Goal: Task Accomplishment & Management: Complete application form

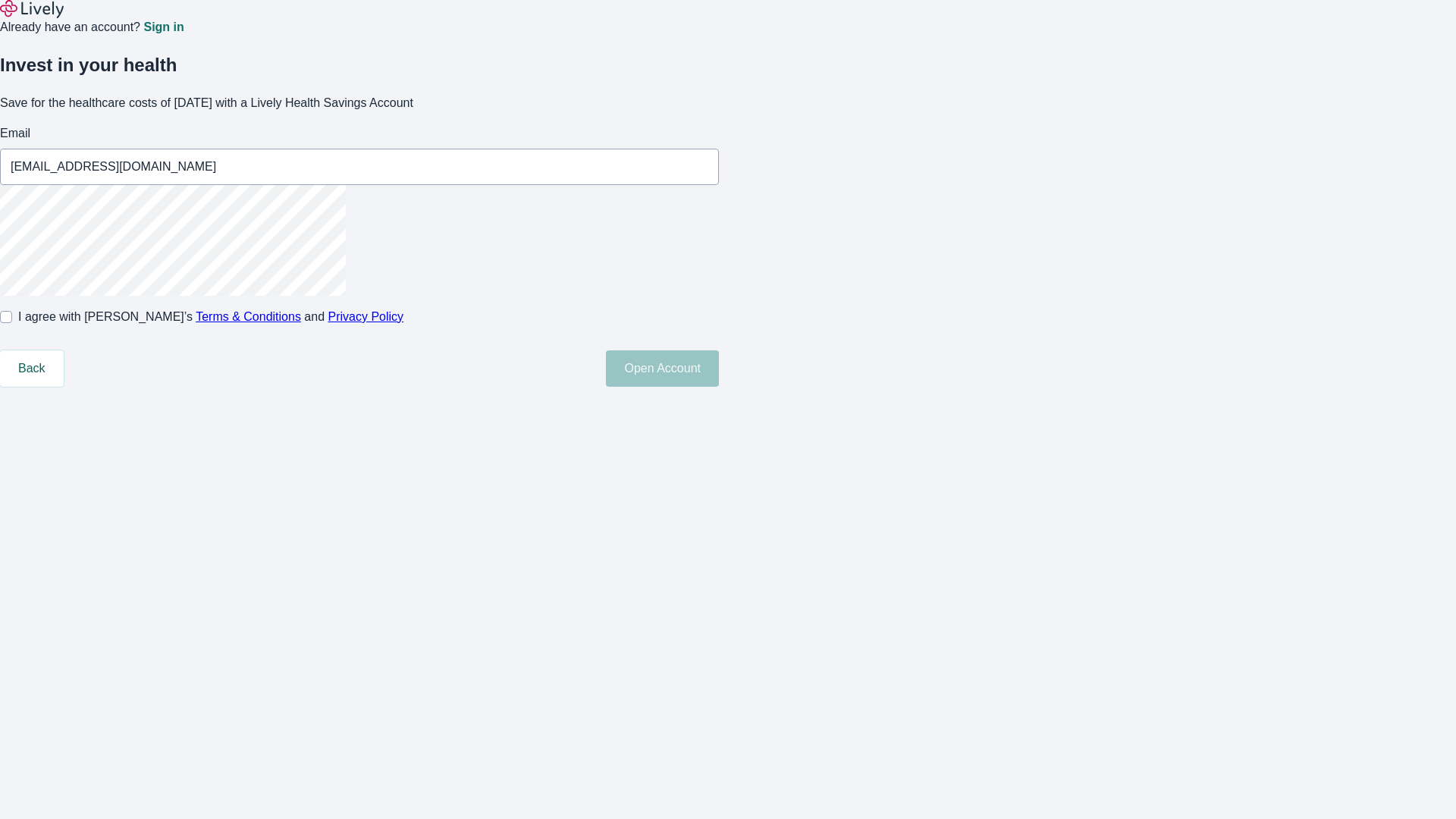
click at [12, 323] on input "I agree with Lively’s Terms & Conditions and Privacy Policy" at bounding box center [6, 316] width 12 height 12
checkbox input "true"
click at [718, 386] on button "Open Account" at bounding box center [663, 369] width 113 height 37
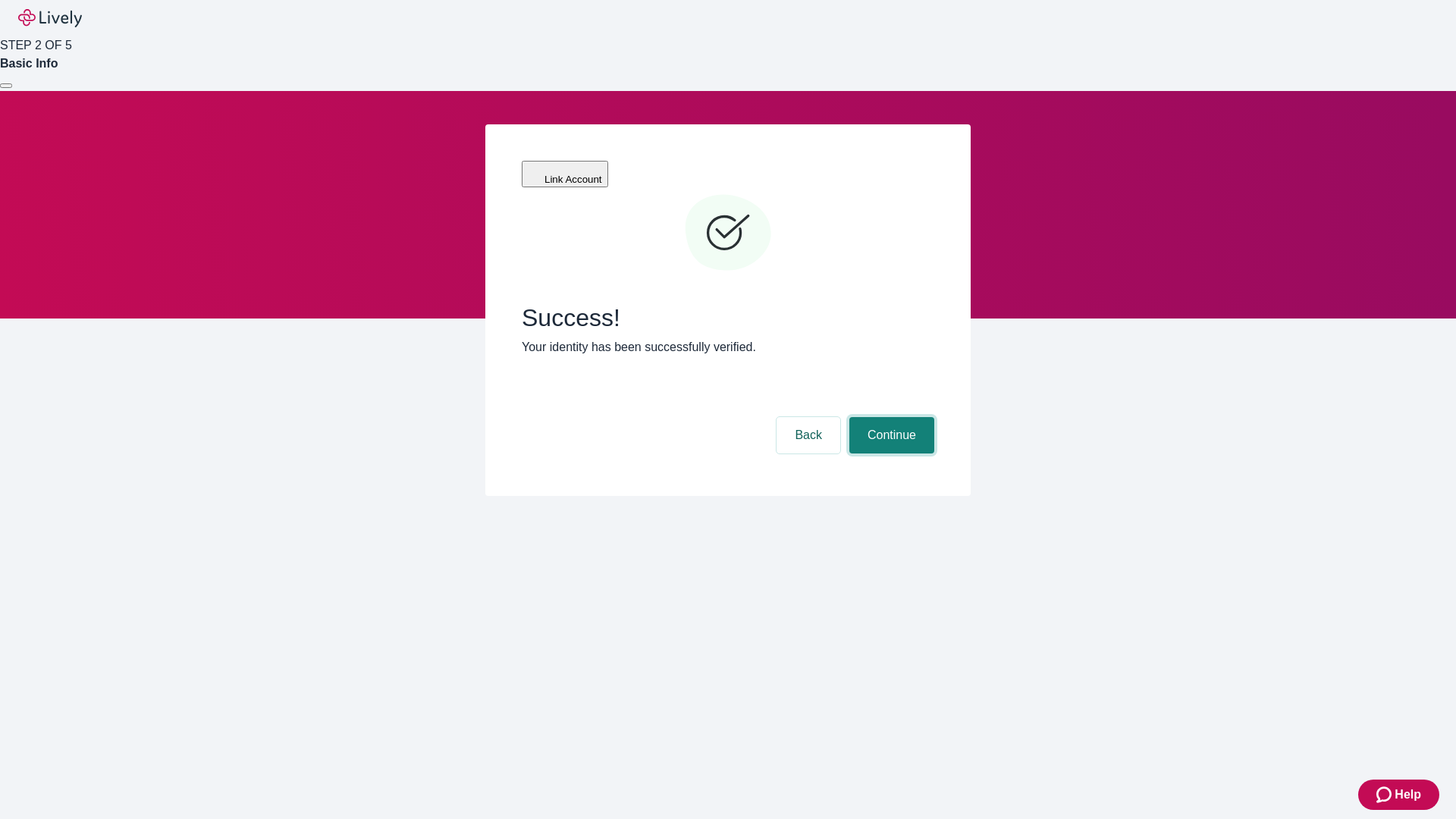
click at [889, 417] on button "Continue" at bounding box center [892, 435] width 85 height 37
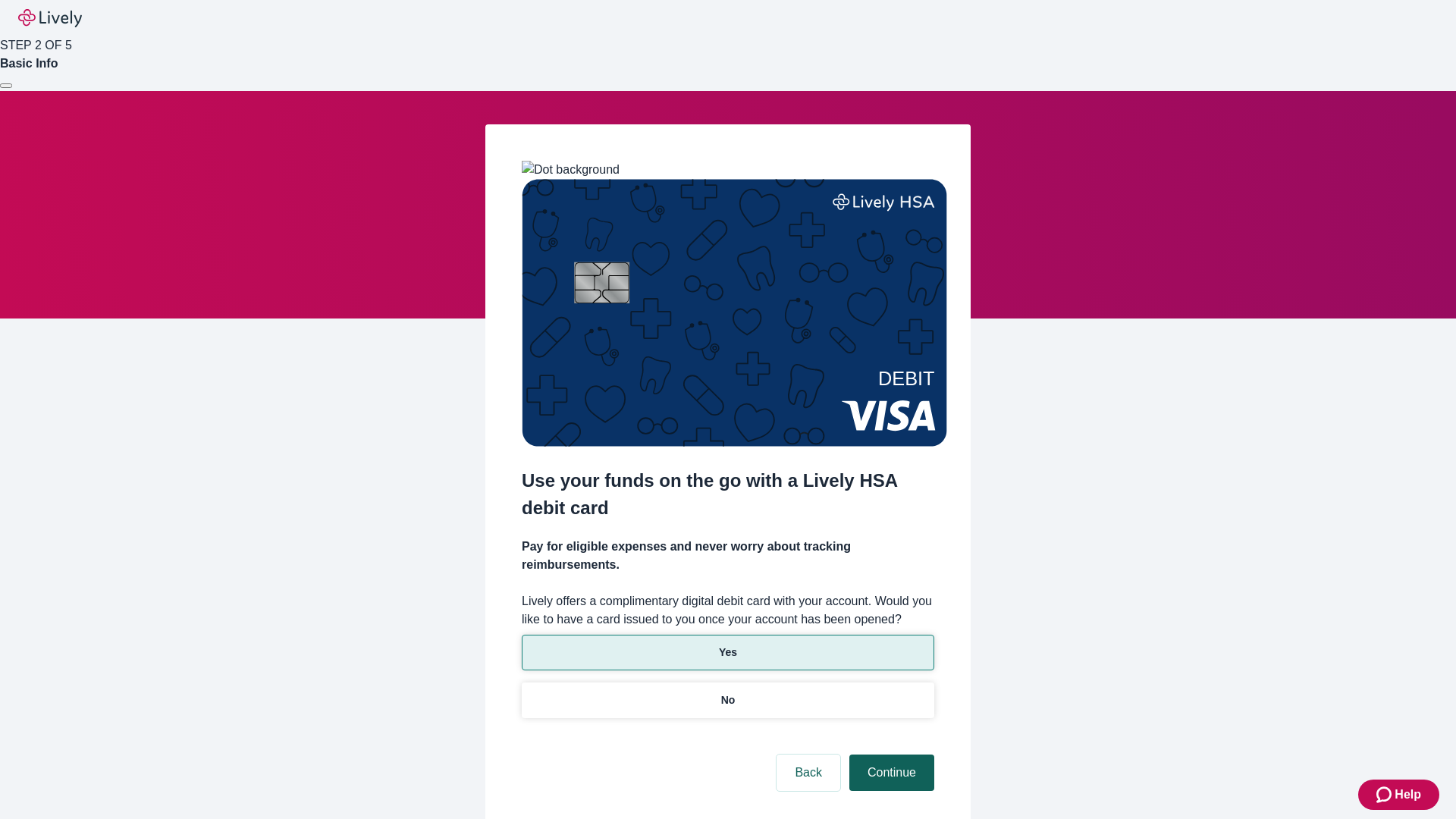
click at [727, 692] on p "No" at bounding box center [728, 700] width 14 height 16
click at [889, 754] on button "Continue" at bounding box center [892, 773] width 85 height 37
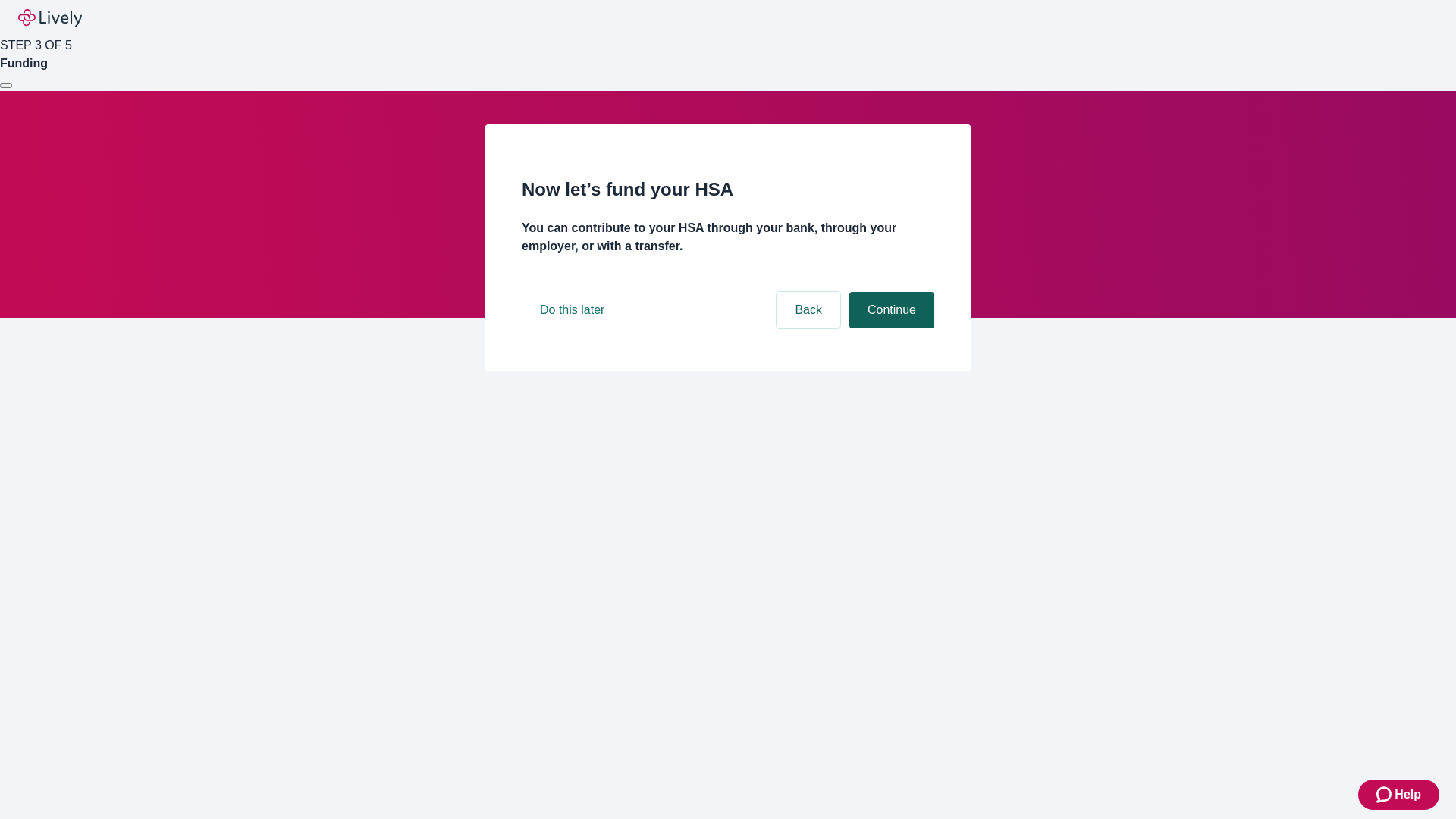
click at [889, 328] on button "Continue" at bounding box center [892, 311] width 85 height 37
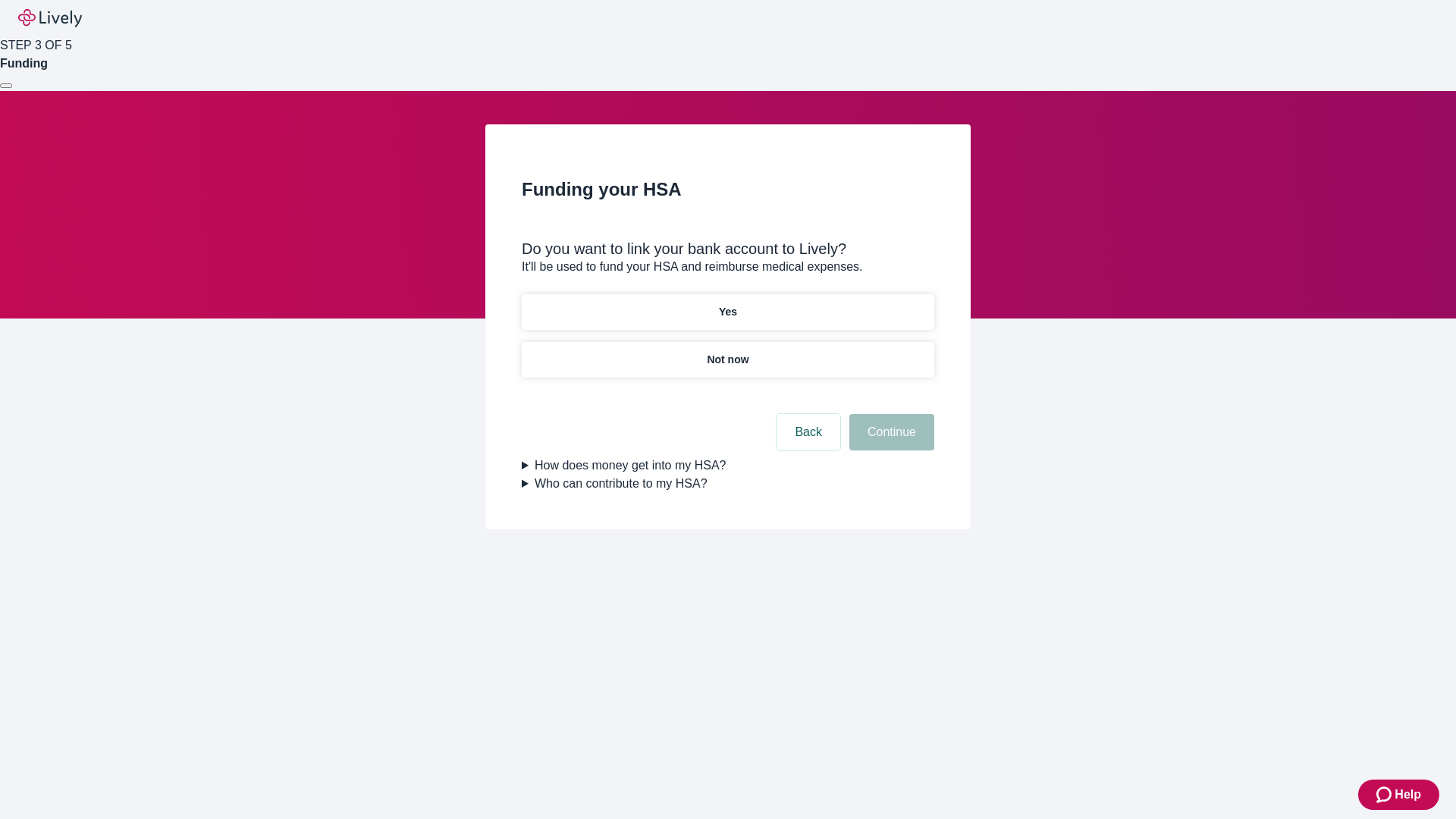
click at [727, 352] on p "Not now" at bounding box center [727, 360] width 42 height 16
click at [889, 441] on button "Continue" at bounding box center [892, 433] width 85 height 37
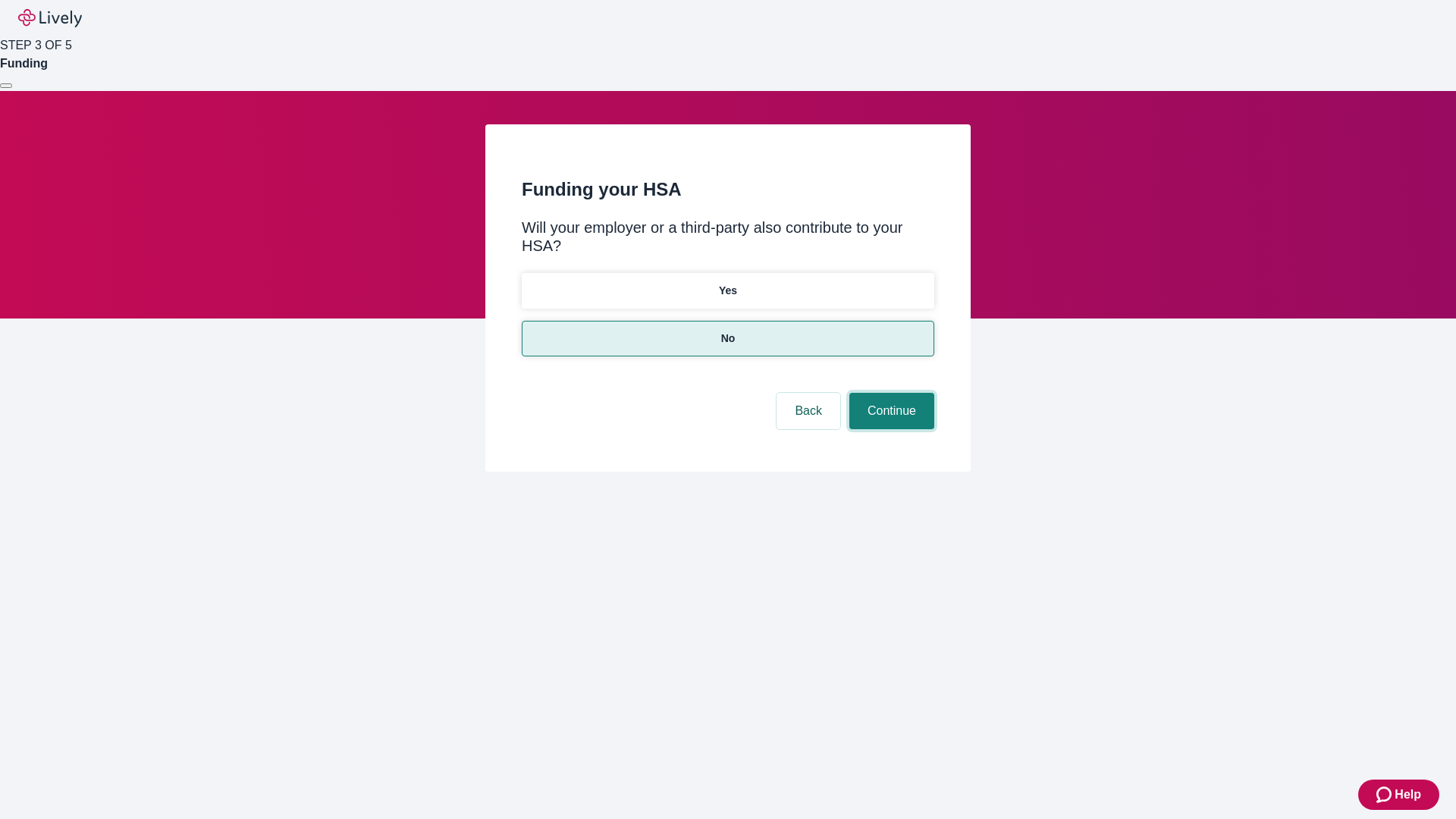
click at [889, 393] on button "Continue" at bounding box center [892, 411] width 85 height 37
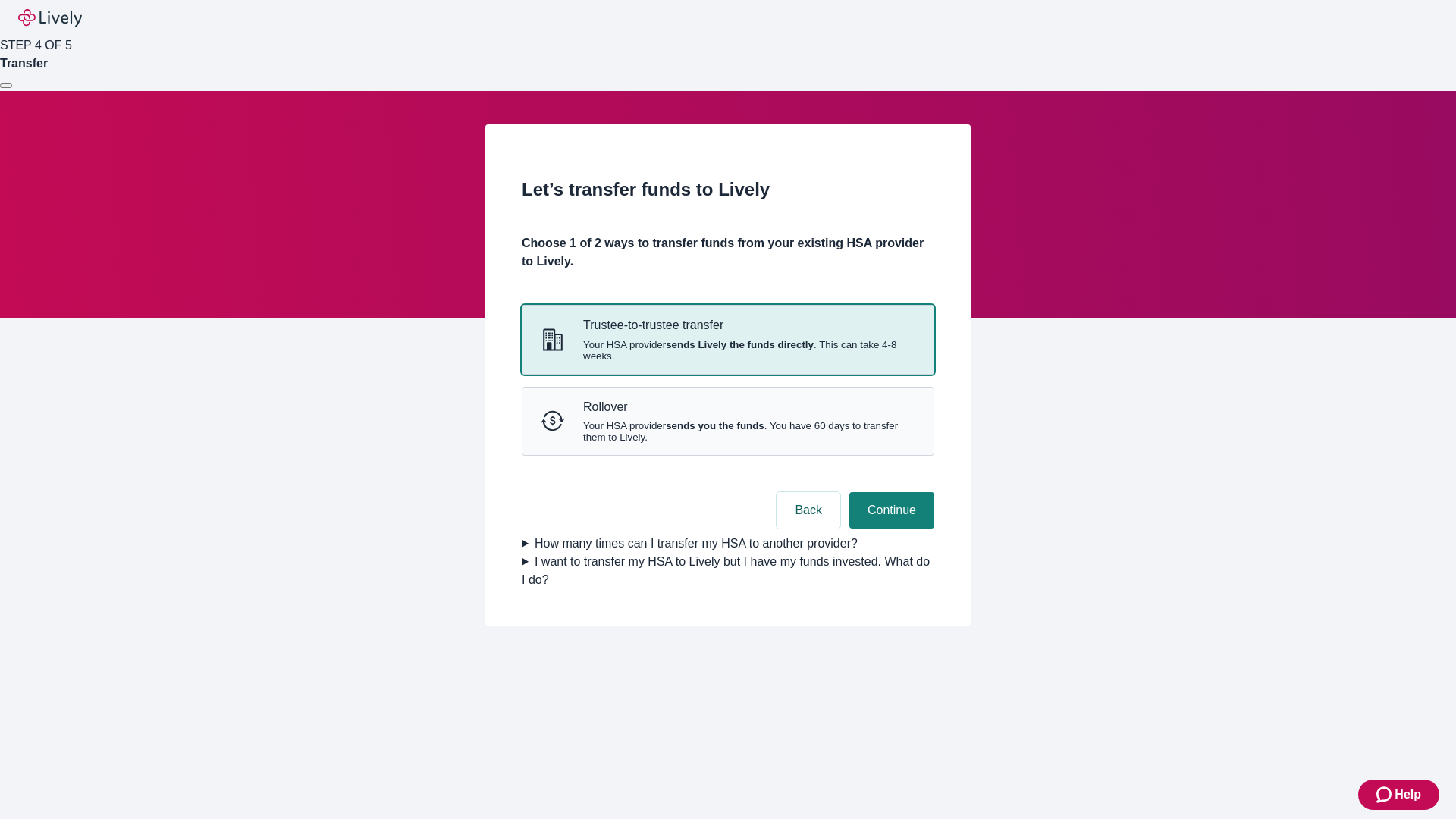
click at [727, 350] on strong "sends Lively the funds directly" at bounding box center [739, 345] width 148 height 11
click at [889, 528] on button "Continue" at bounding box center [892, 510] width 85 height 37
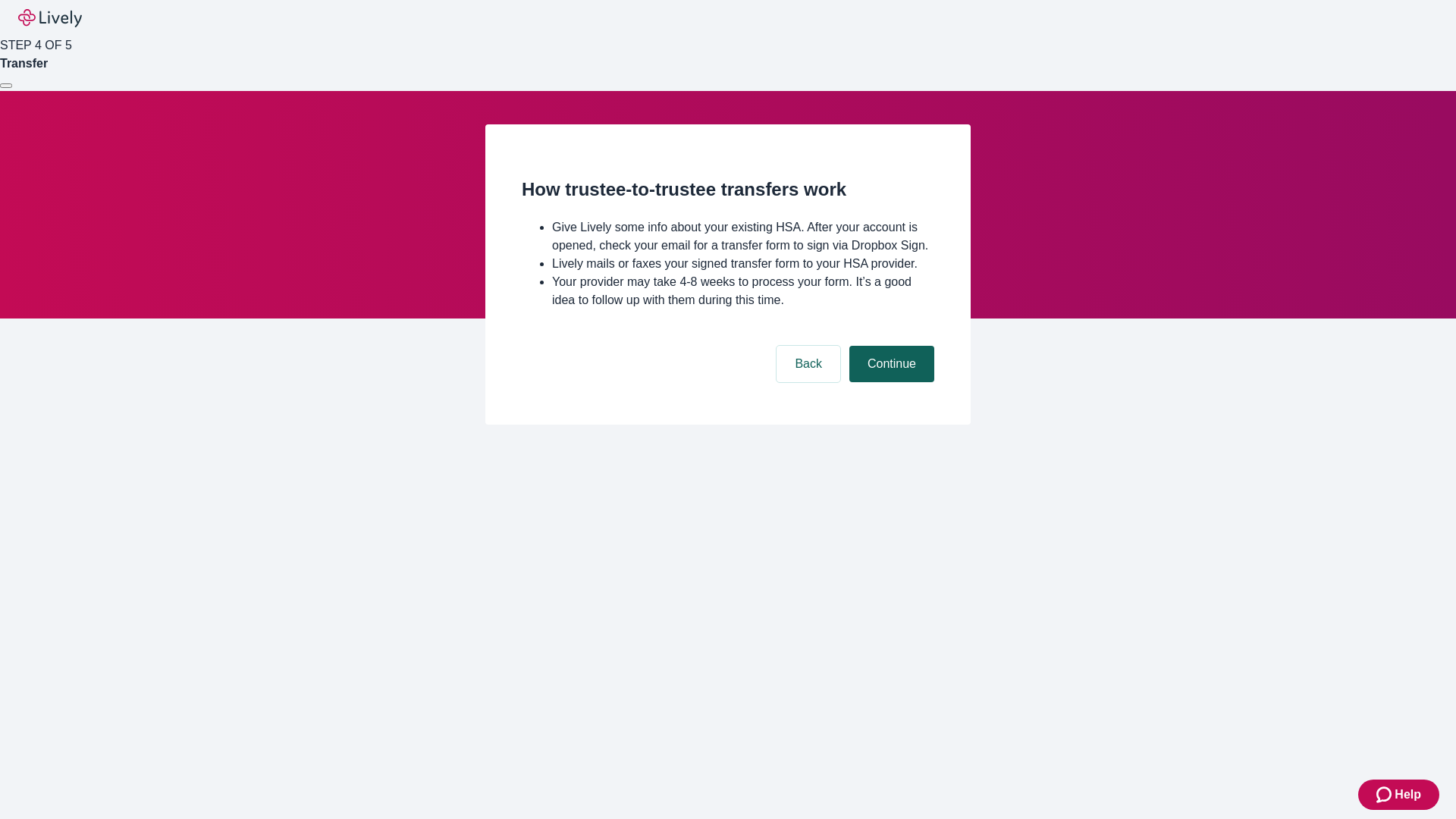
click at [889, 382] on button "Continue" at bounding box center [892, 364] width 85 height 37
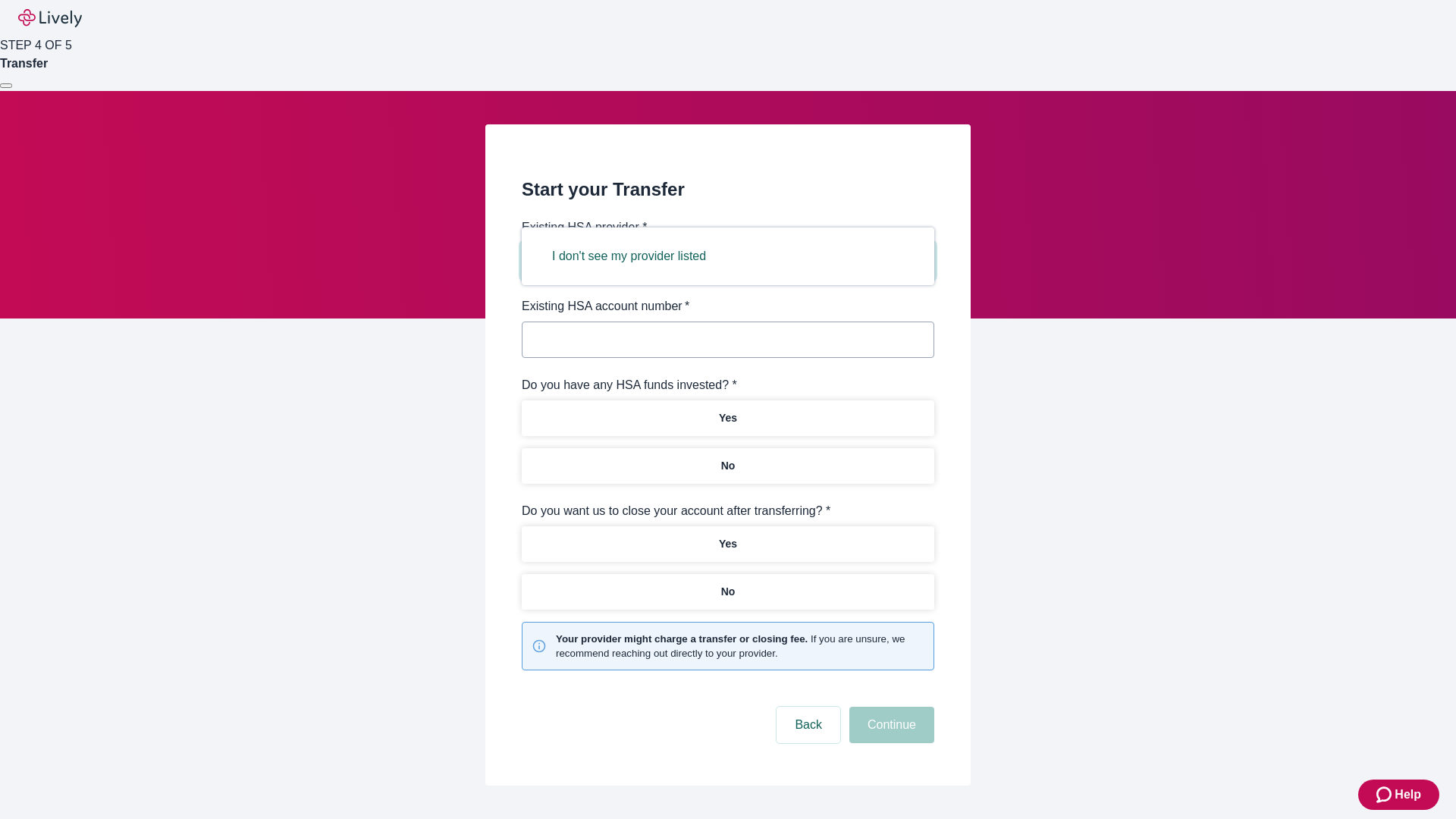
click at [634, 256] on button "I don't see my provider listed" at bounding box center [629, 256] width 190 height 37
type input "Other"
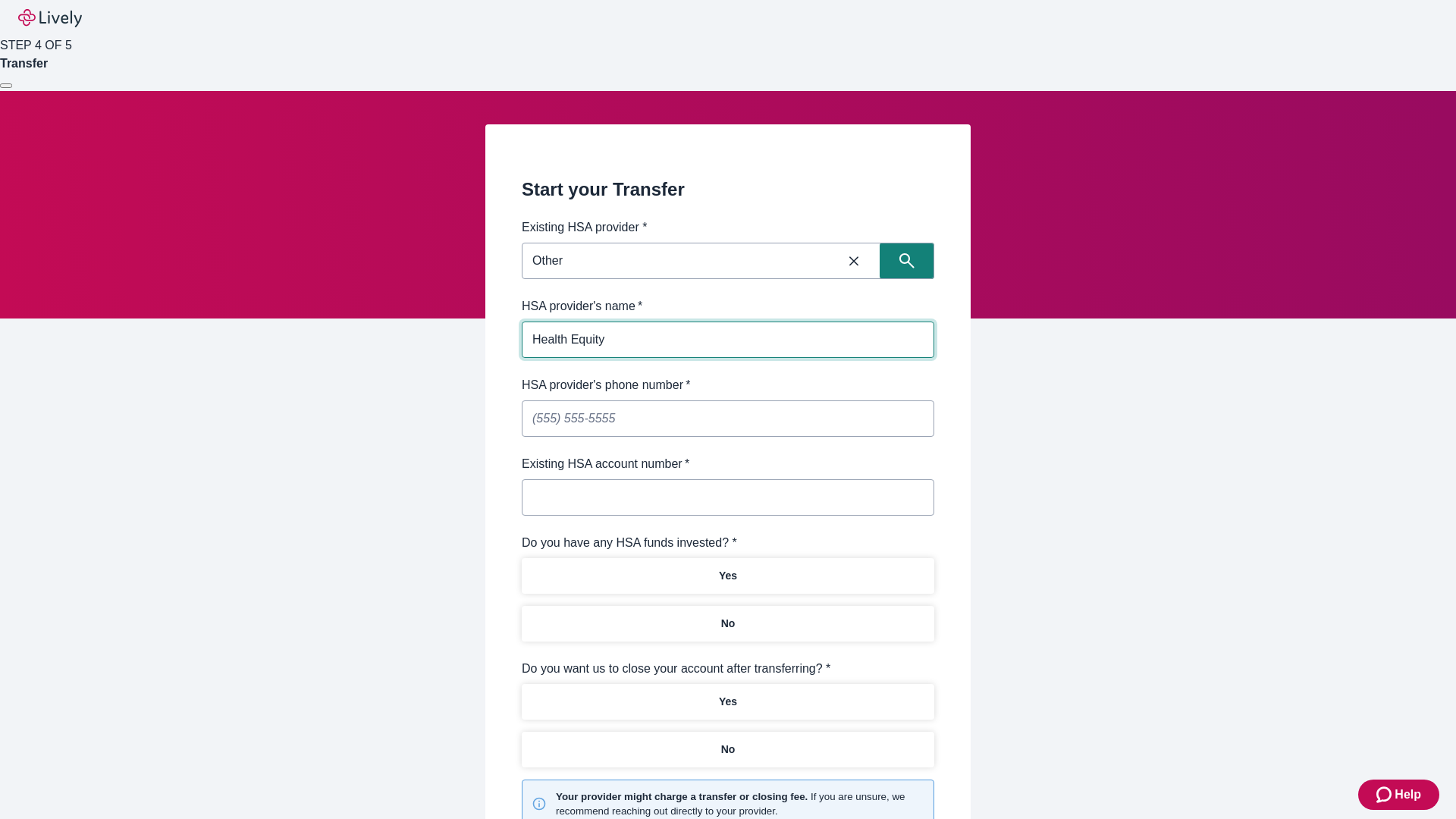
type input "Health Equity"
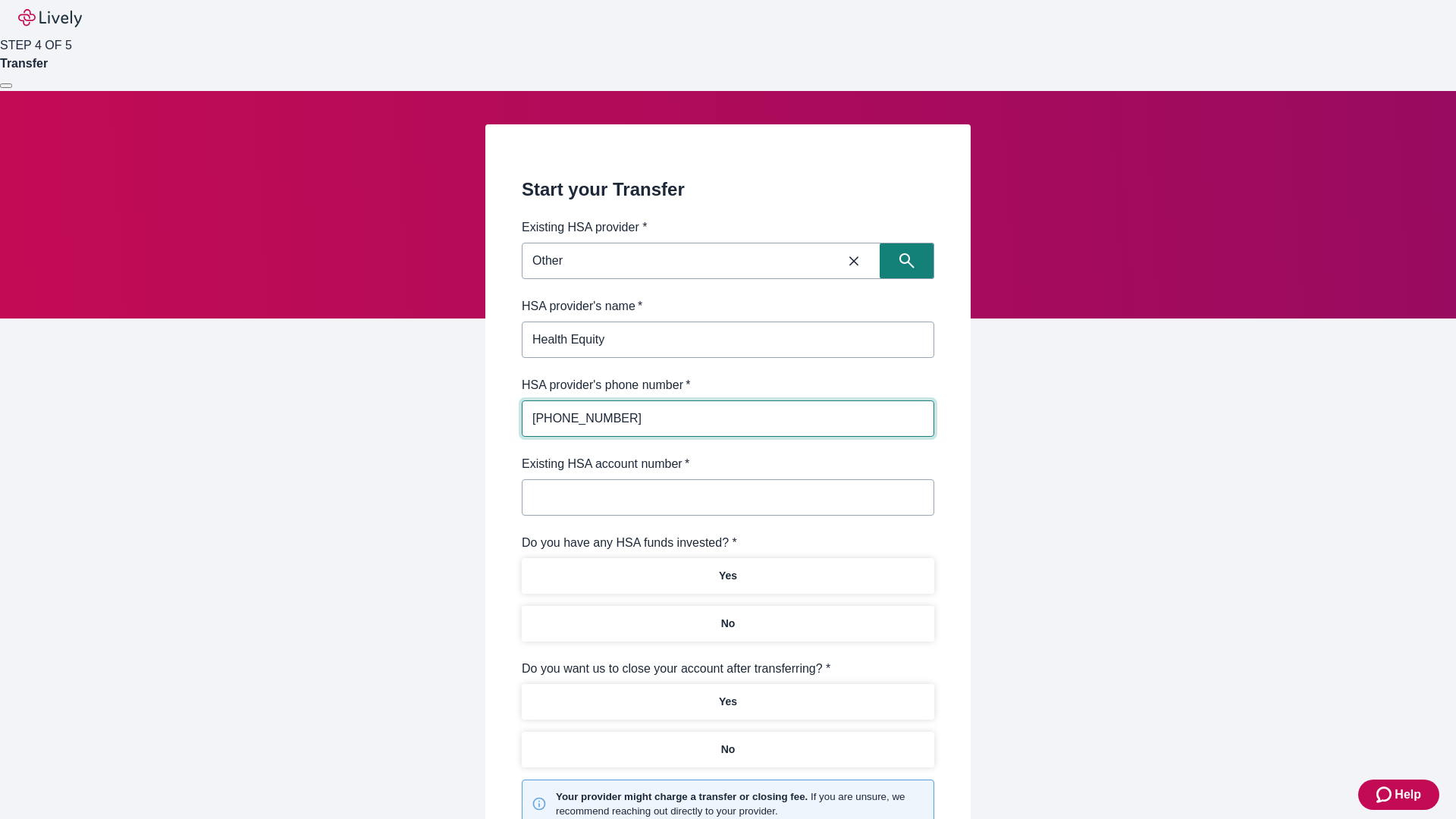
type input "(434) 343-4344"
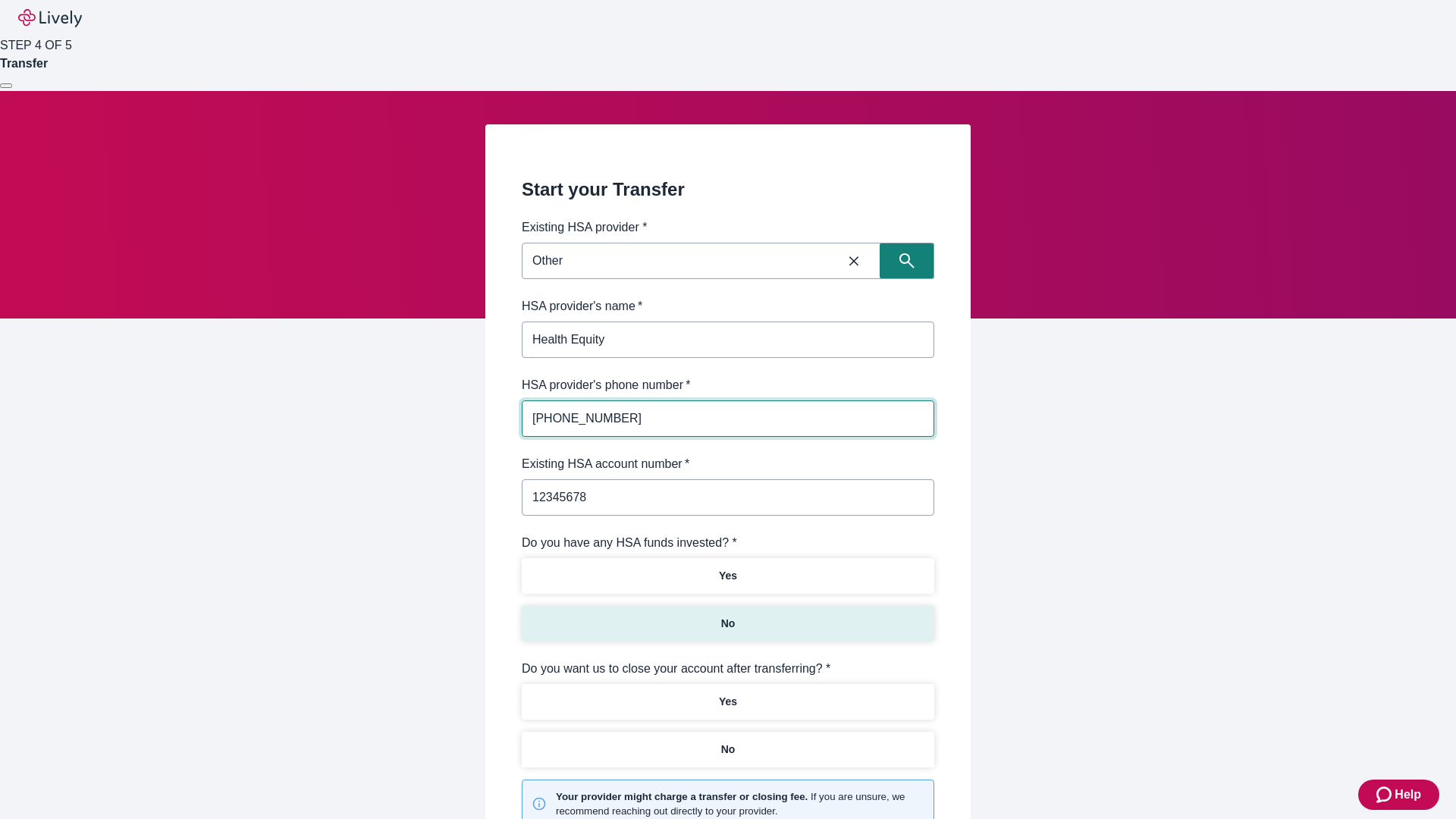
type input "12345678"
click at [727, 615] on p "No" at bounding box center [728, 623] width 14 height 16
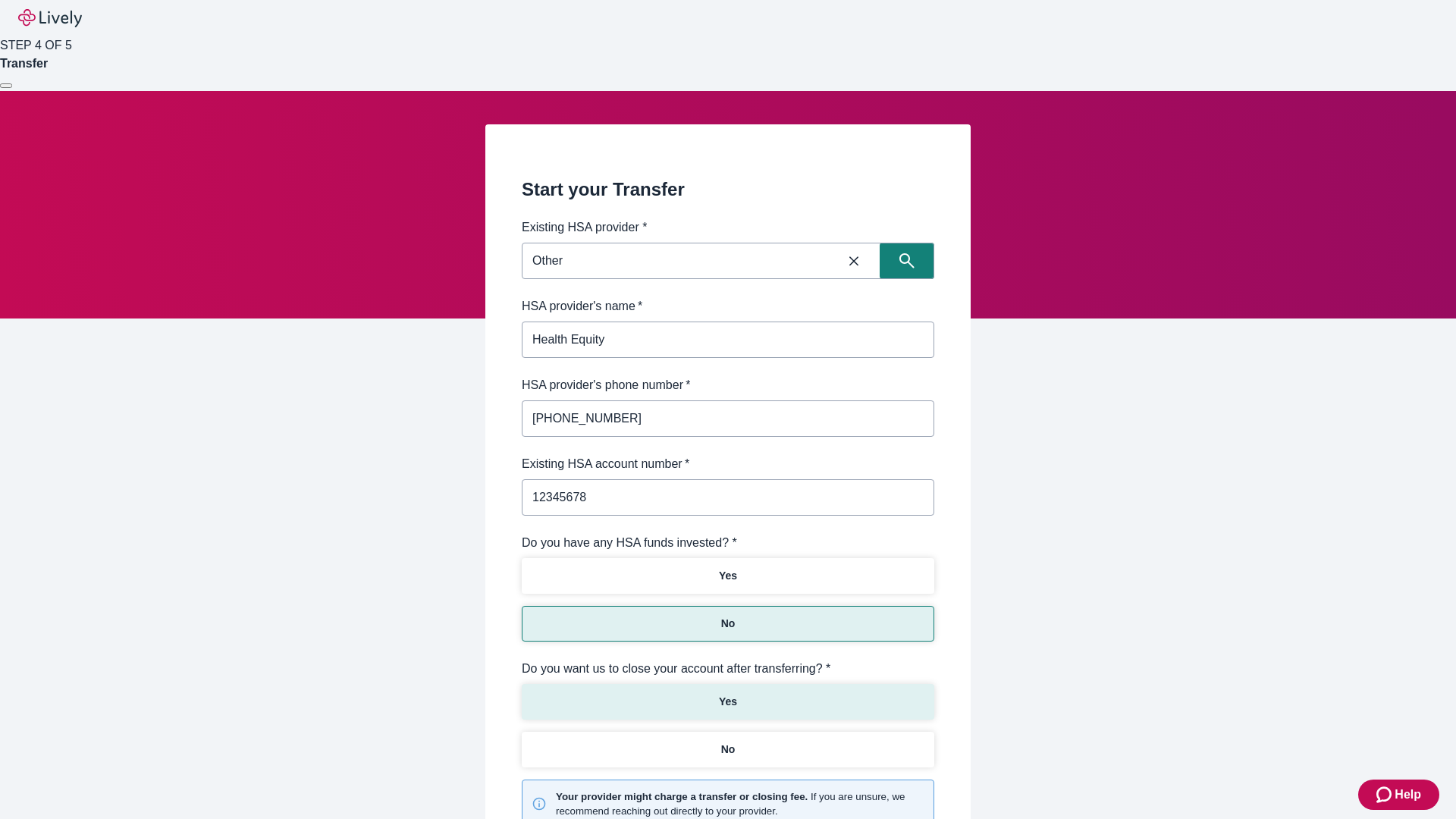
click at [727, 694] on p "Yes" at bounding box center [727, 702] width 18 height 16
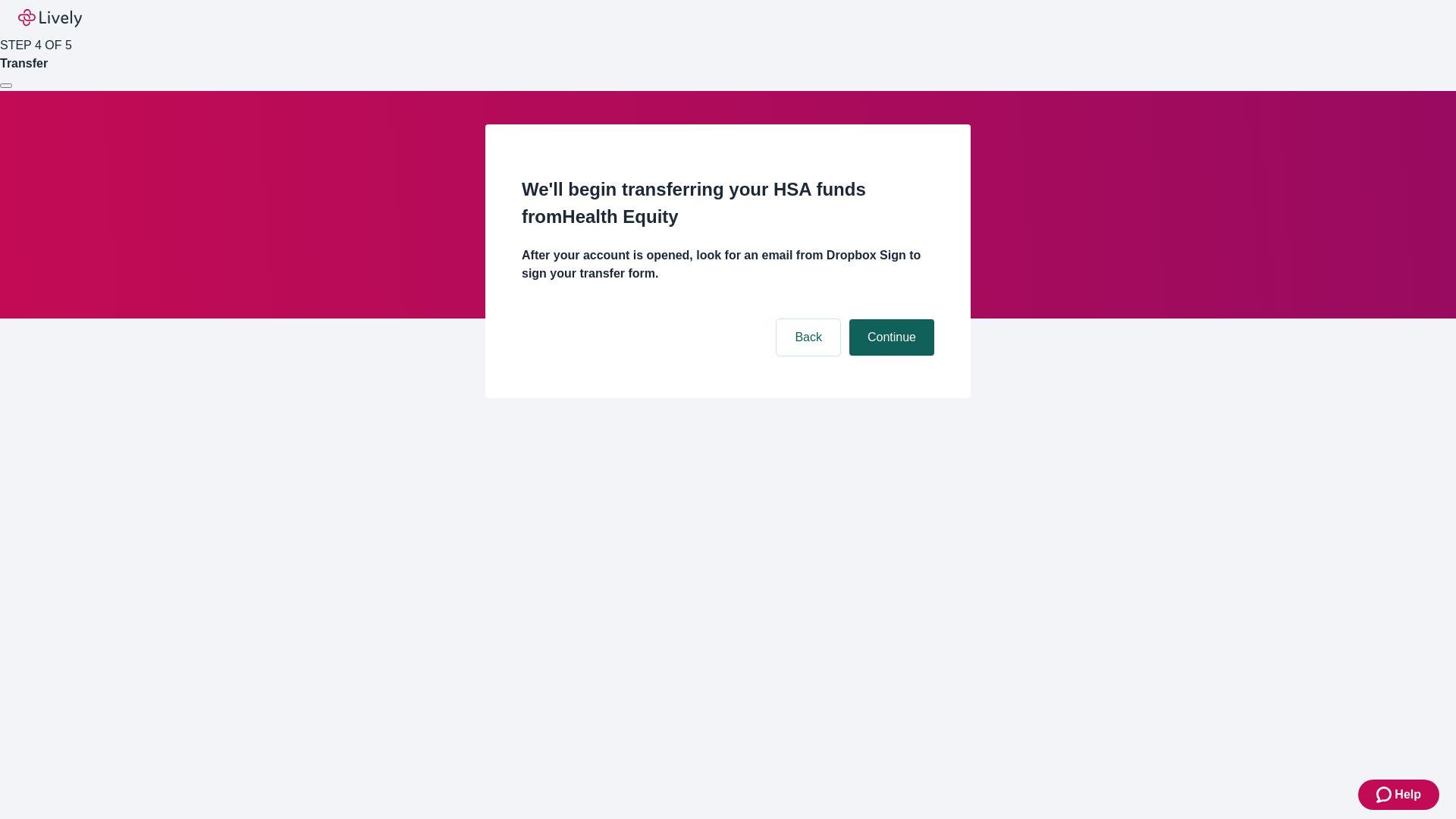
click at [889, 319] on button "Continue" at bounding box center [892, 338] width 85 height 37
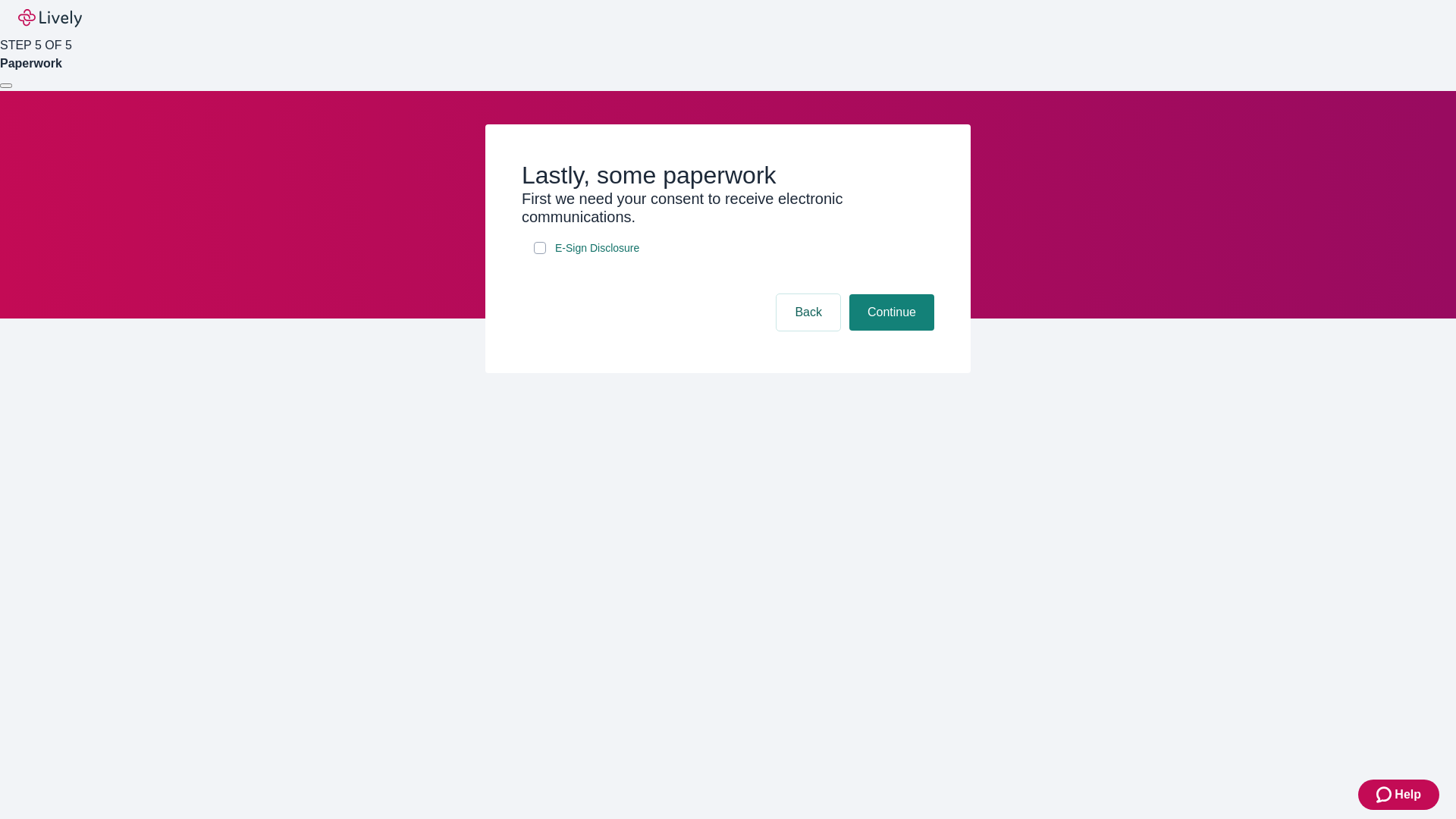
click at [540, 254] on input "E-Sign Disclosure" at bounding box center [540, 247] width 12 height 12
checkbox input "true"
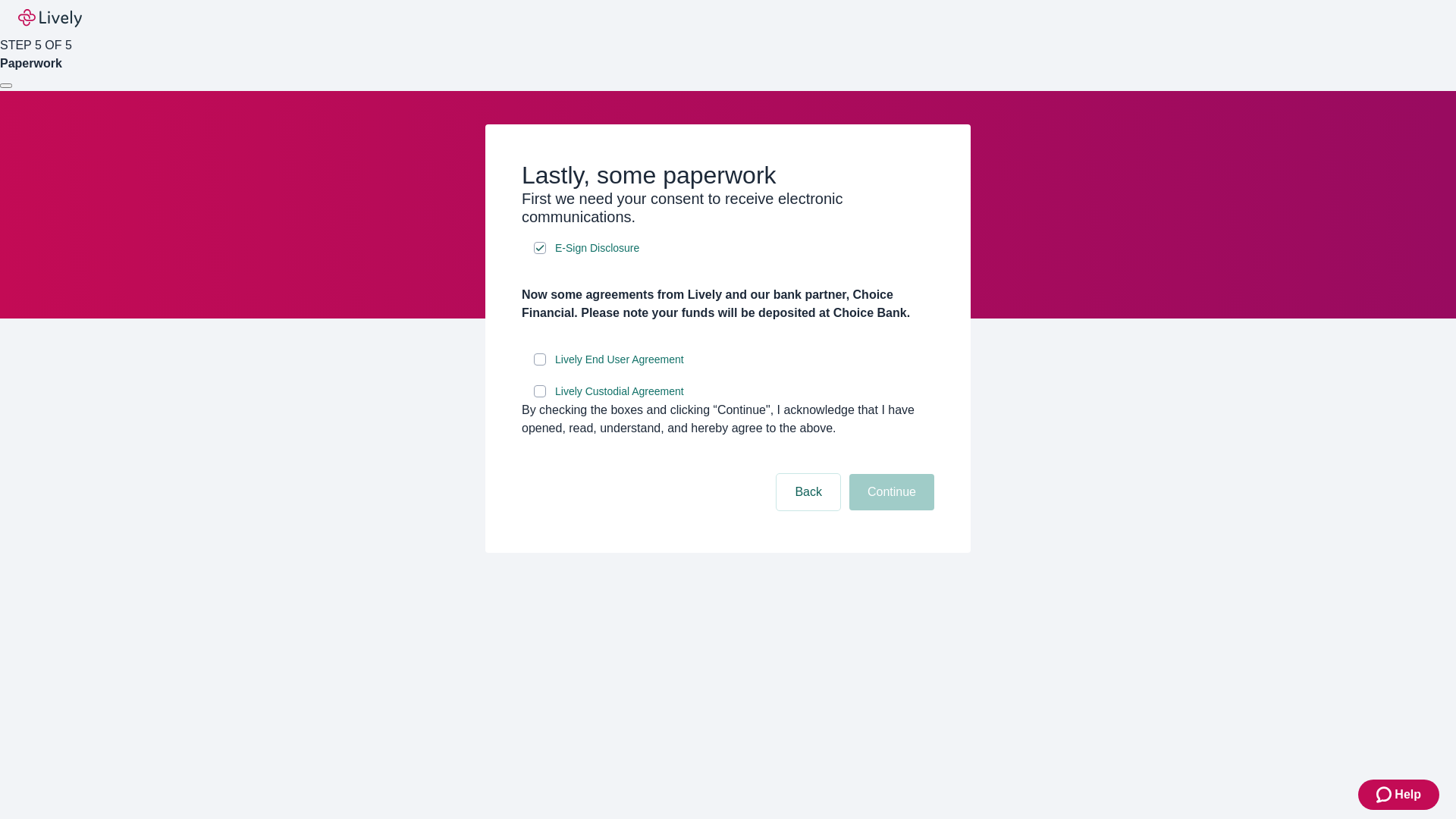
click at [540, 366] on input "Lively End User Agreement" at bounding box center [540, 359] width 12 height 12
checkbox input "true"
click at [540, 398] on input "Lively Custodial Agreement" at bounding box center [540, 390] width 12 height 12
checkbox input "true"
click at [889, 510] on button "Continue" at bounding box center [892, 493] width 85 height 37
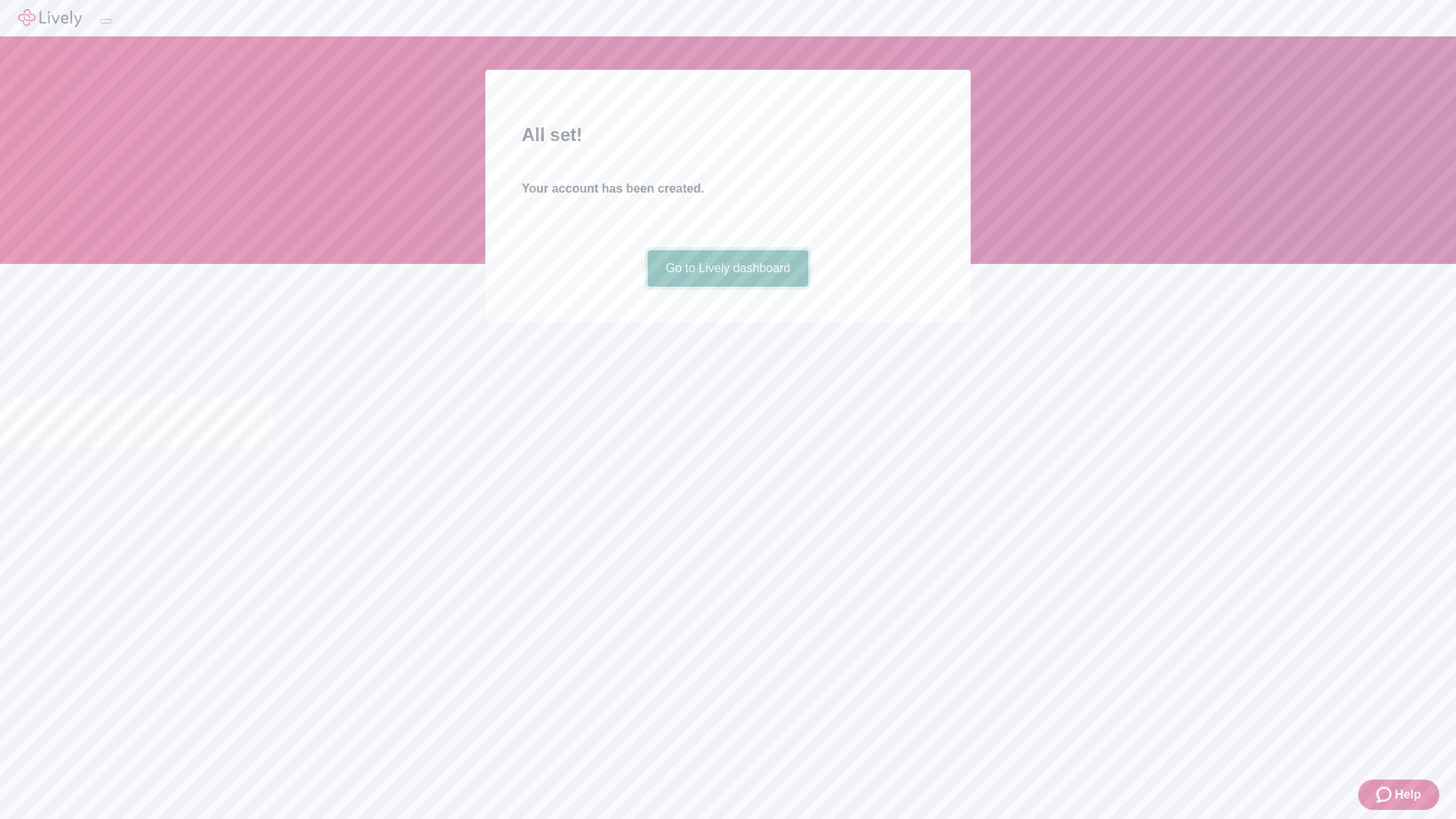
click at [727, 287] on link "Go to Lively dashboard" at bounding box center [728, 268] width 161 height 37
